Goal: Transaction & Acquisition: Purchase product/service

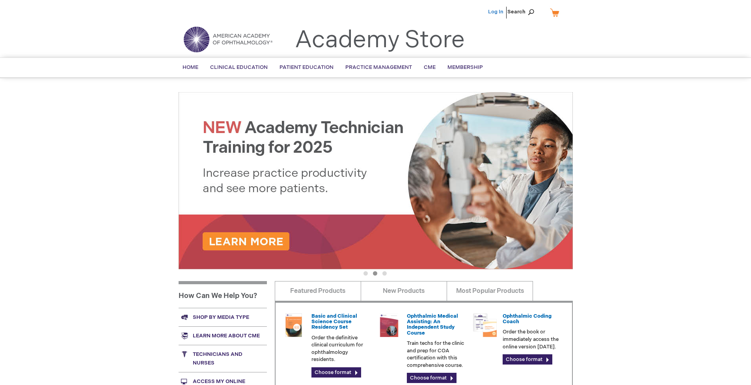
click at [496, 12] on link "Log In" at bounding box center [495, 12] width 15 height 6
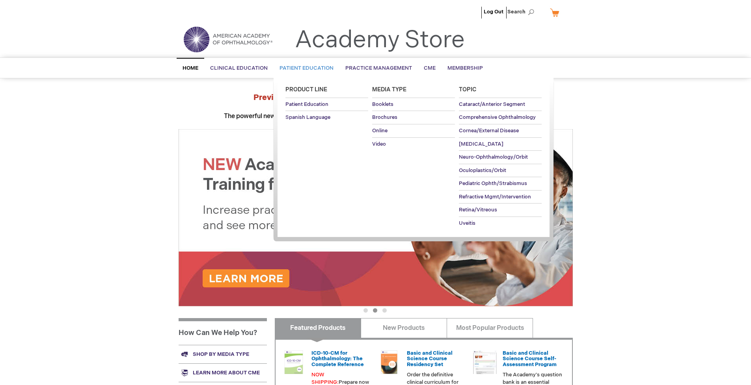
click at [304, 68] on span "Patient Education" at bounding box center [306, 68] width 54 height 6
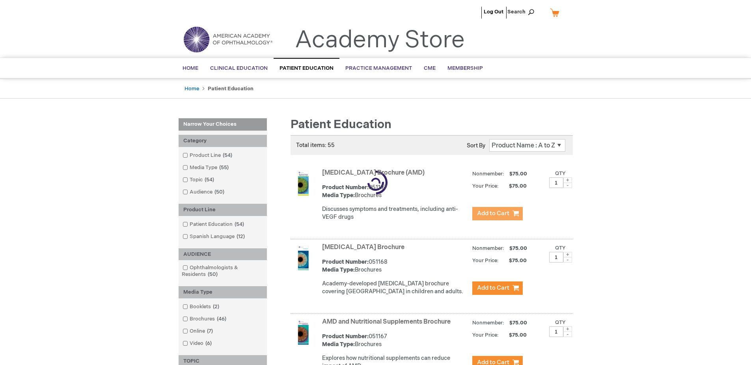
click at [497, 214] on span "Add to Cart" at bounding box center [493, 213] width 32 height 7
